Goal: Task Accomplishment & Management: Use online tool/utility

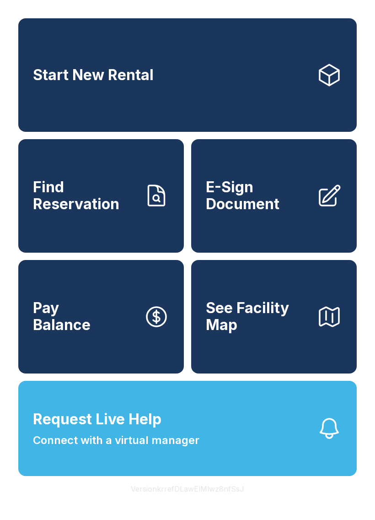
click at [272, 212] on span "E-Sign Document" at bounding box center [257, 195] width 103 height 33
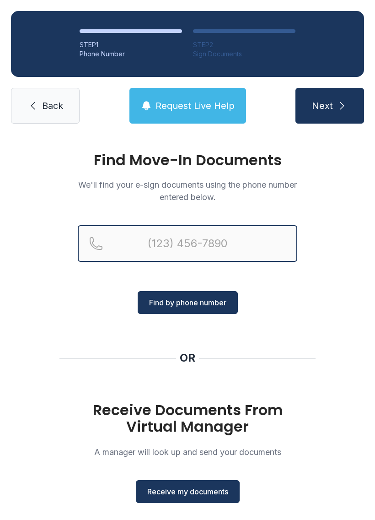
click at [173, 242] on input "Reservation phone number" at bounding box center [188, 243] width 220 height 37
type input "[PHONE_NUMBER]"
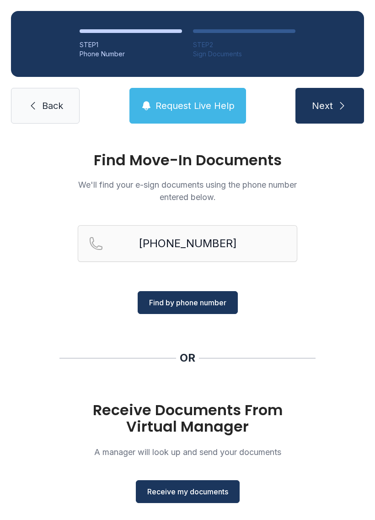
click at [190, 305] on span "Find by phone number" at bounding box center [187, 302] width 77 height 11
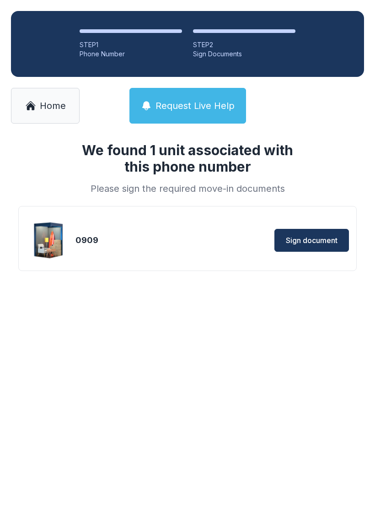
click at [323, 238] on span "Sign document" at bounding box center [312, 240] width 52 height 11
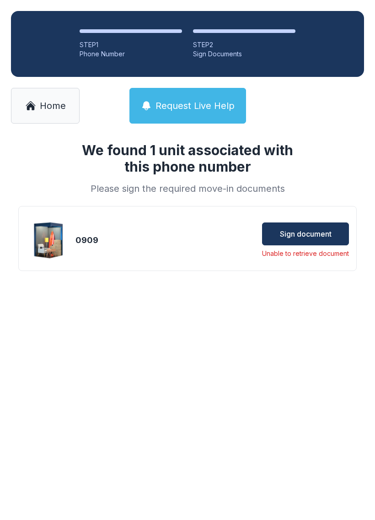
click at [310, 232] on span "Sign document" at bounding box center [306, 233] width 52 height 11
